Goal: Check status: Check status

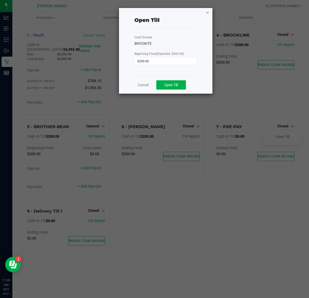
click at [208, 10] on icon "button" at bounding box center [208, 12] width 4 height 6
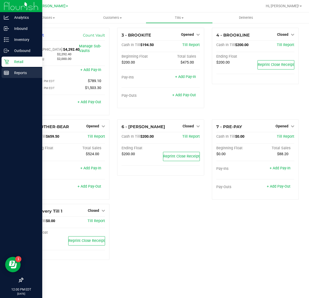
click at [12, 76] on div "Reports" at bounding box center [22, 73] width 41 height 10
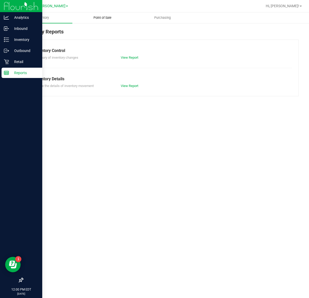
click at [106, 17] on span "Point of Sale" at bounding box center [102, 17] width 32 height 5
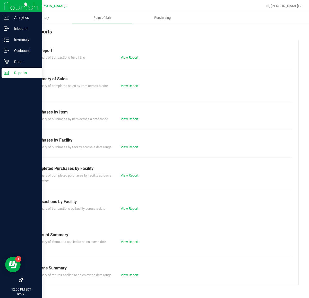
click at [130, 59] on link "View Report" at bounding box center [129, 58] width 17 height 4
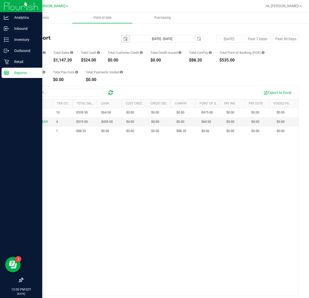
click at [123, 39] on span "select" at bounding box center [125, 39] width 4 height 4
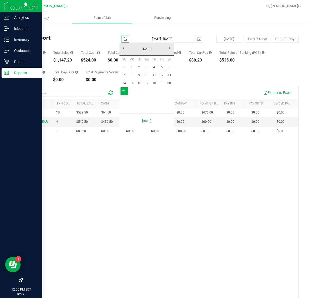
scroll to position [0, 13]
click at [168, 80] on link "20" at bounding box center [168, 83] width 7 height 8
type input "2025-09-20"
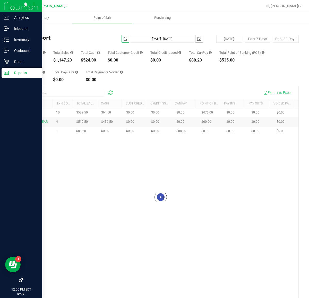
click at [197, 39] on span "select" at bounding box center [199, 39] width 4 height 4
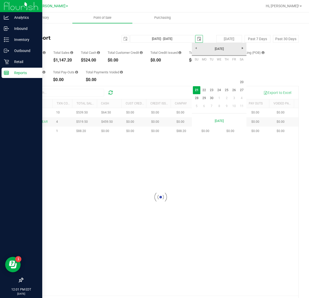
scroll to position [0, 13]
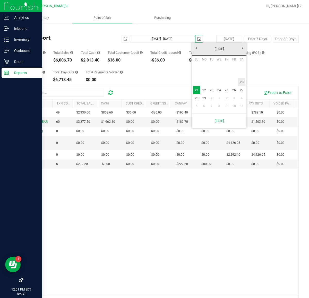
click at [241, 79] on link "20" at bounding box center [241, 82] width 7 height 8
type input "Sep 20, 2025 - Sep 20, 2025"
type input "2025-09-20"
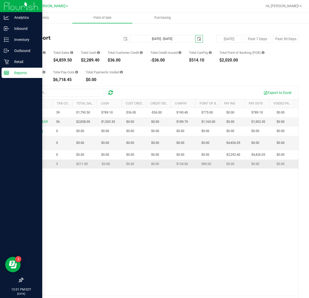
click at [30, 165] on span "PRE-PAY" at bounding box center [32, 164] width 12 height 4
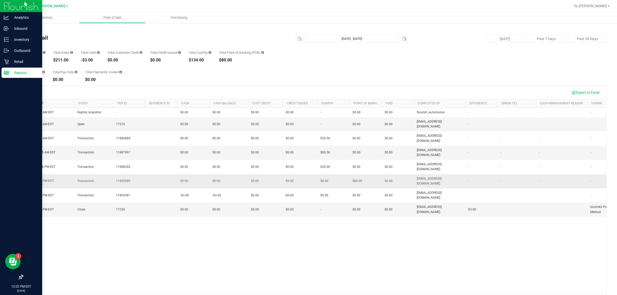
click at [123, 179] on span "11892080" at bounding box center [123, 181] width 14 height 5
copy span "11892080"
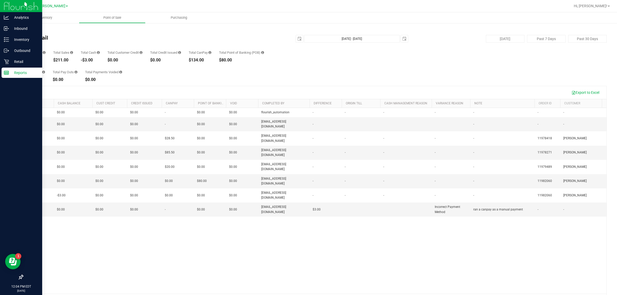
scroll to position [0, 156]
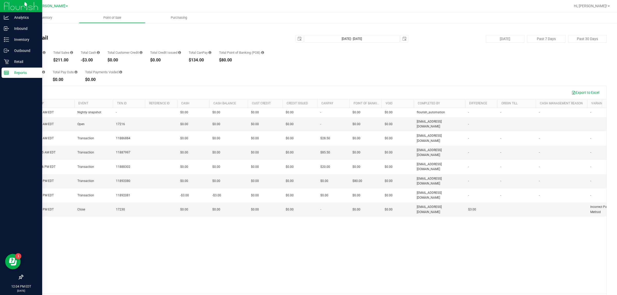
click at [292, 237] on div "Sep 20, 2025 5:16 AM EDT Nightly snapshot - $0.00 $0.00 $0.00 - $0.00 $0.00 - $…" at bounding box center [315, 201] width 584 height 186
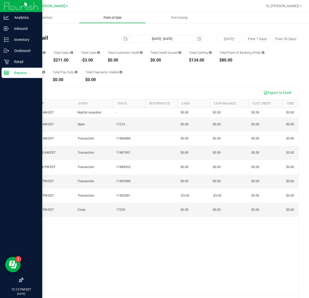
click at [104, 18] on span "Point of Sale" at bounding box center [112, 17] width 32 height 5
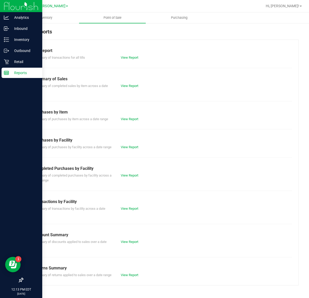
click at [129, 178] on div "View Report" at bounding box center [139, 175] width 44 height 5
click at [129, 177] on link "View Report" at bounding box center [129, 175] width 17 height 4
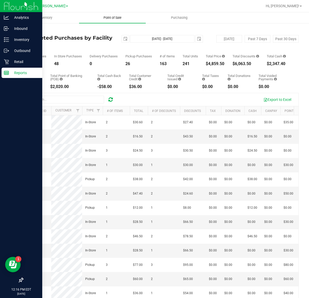
click at [110, 15] on span "Point of Sale" at bounding box center [112, 17] width 32 height 5
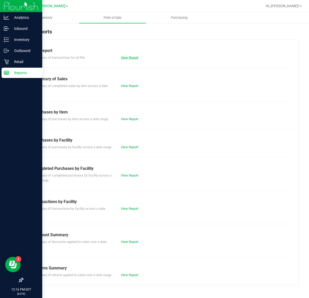
click at [127, 57] on link "View Report" at bounding box center [129, 58] width 17 height 4
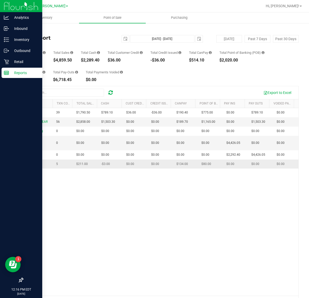
click at [31, 165] on span "PRE-PAY" at bounding box center [32, 164] width 12 height 4
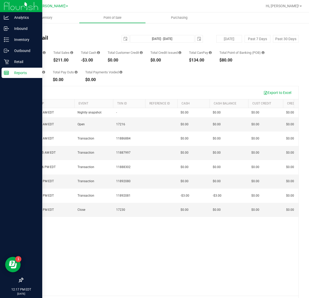
click at [30, 29] on link "Back" at bounding box center [27, 30] width 8 height 4
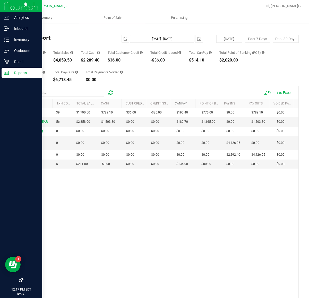
click at [177, 104] on link "CanPay" at bounding box center [181, 104] width 12 height 4
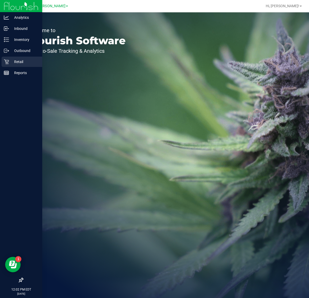
click at [23, 64] on p "Retail" at bounding box center [24, 62] width 31 height 6
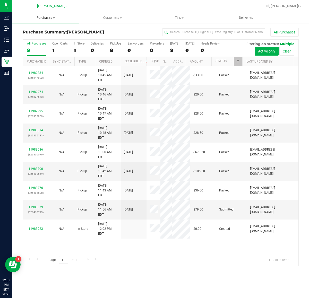
click at [48, 17] on span "Purchases" at bounding box center [45, 17] width 67 height 5
click at [50, 44] on li "All purchases" at bounding box center [45, 43] width 67 height 6
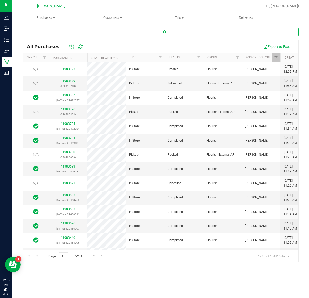
click at [190, 33] on input "text" at bounding box center [230, 32] width 138 height 8
paste input "11892080"
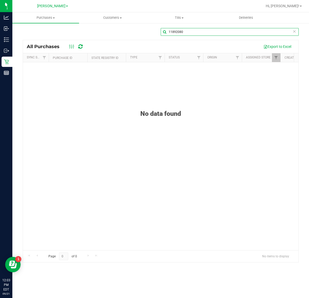
type input "11892080"
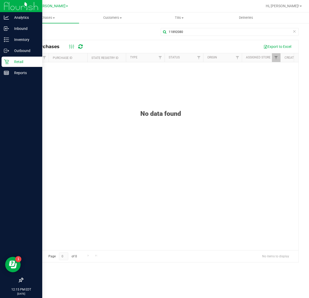
click at [24, 66] on div "Retail" at bounding box center [22, 62] width 41 height 10
